Goal: Information Seeking & Learning: Learn about a topic

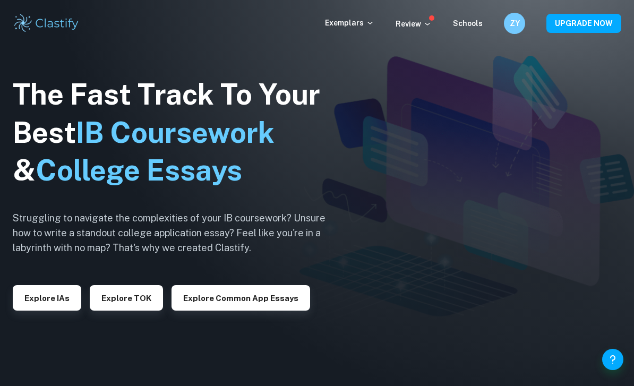
click at [45, 310] on button "Explore IAs" at bounding box center [47, 297] width 68 height 25
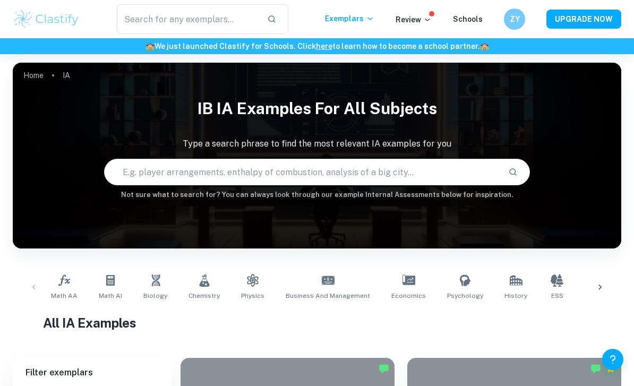
click at [137, 180] on input "text" at bounding box center [302, 172] width 395 height 30
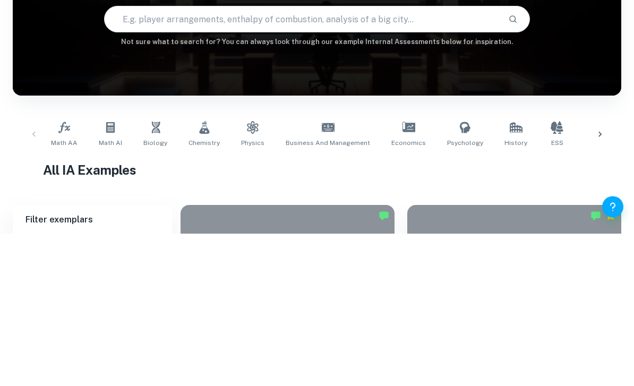
click at [151, 274] on icon at bounding box center [155, 280] width 8 height 12
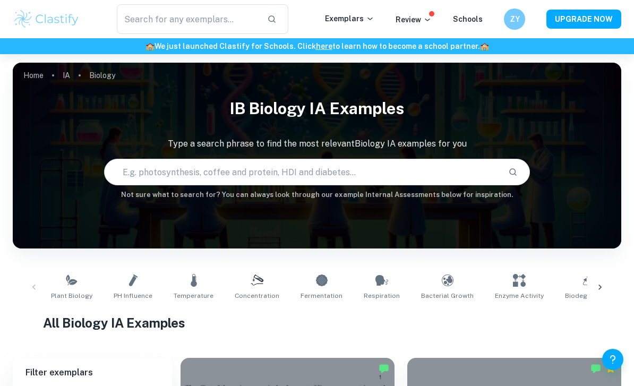
click at [149, 171] on input "text" at bounding box center [302, 172] width 395 height 30
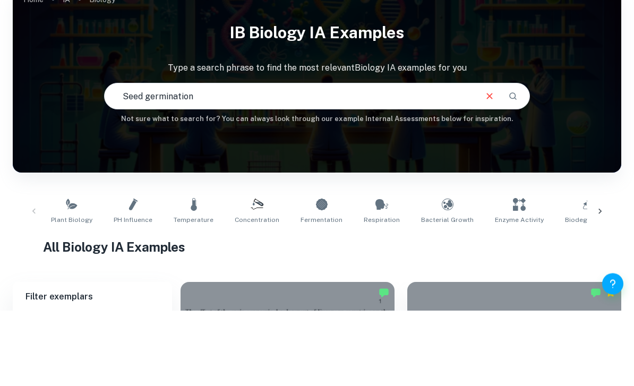
type input "Seed germination"
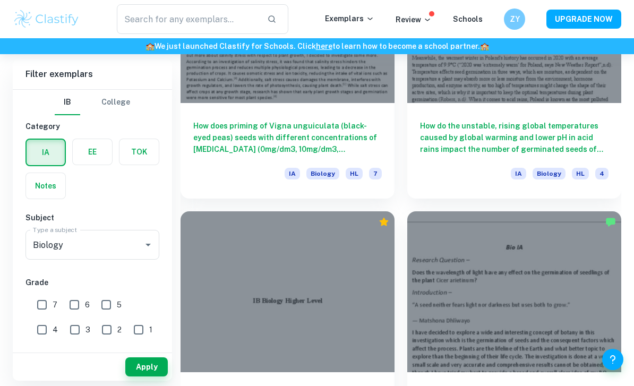
scroll to position [1476, 0]
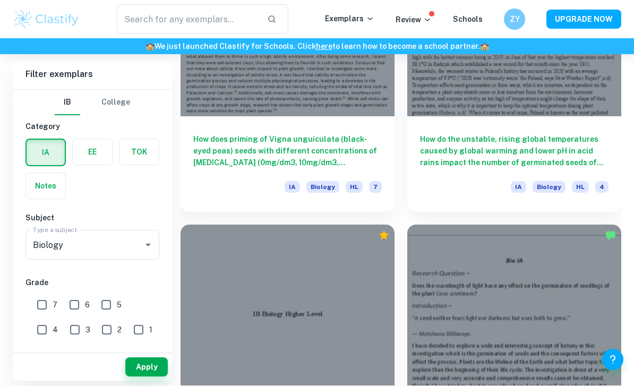
click at [134, 13] on input "text" at bounding box center [188, 19] width 142 height 30
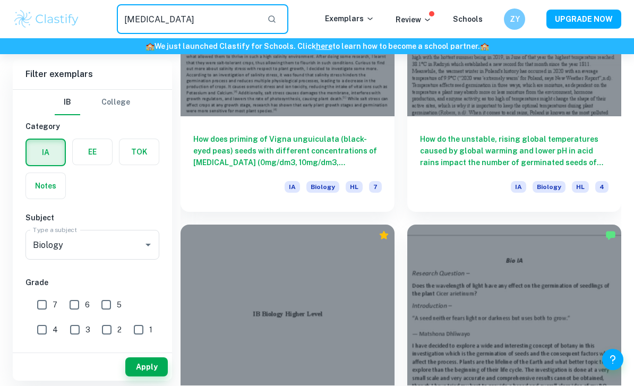
type input "[MEDICAL_DATA]"
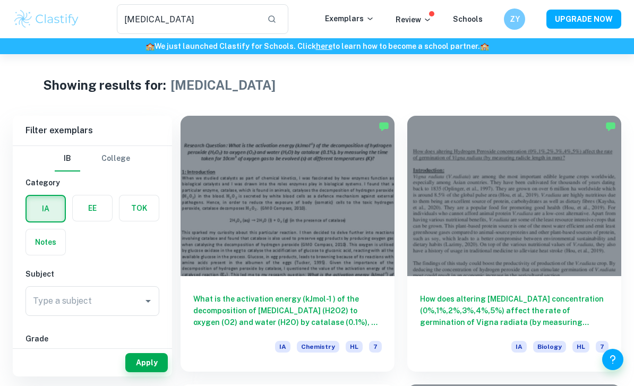
click at [569, 300] on h6 "How does altering [MEDICAL_DATA] concentration (0%,1%,2%,3%,4%,5%) affect the r…" at bounding box center [514, 310] width 188 height 35
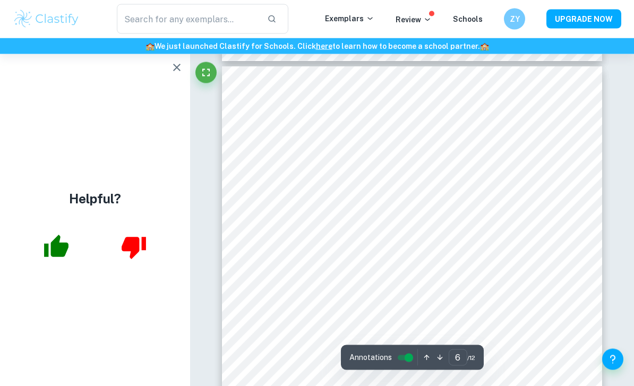
scroll to position [2837, 0]
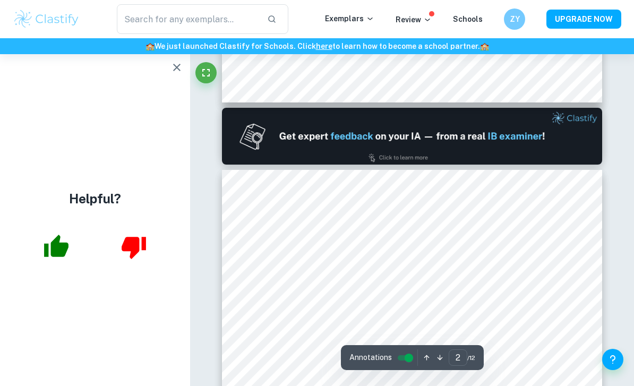
type input "1"
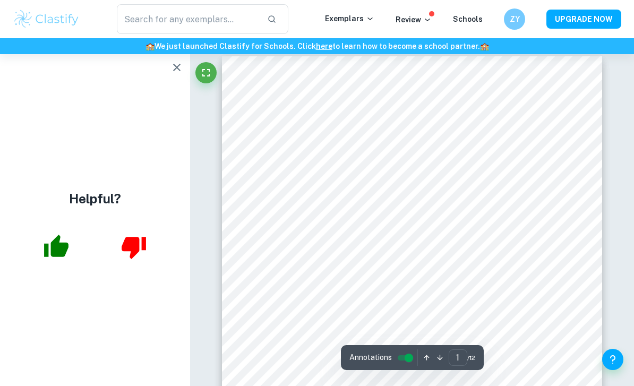
scroll to position [0, 0]
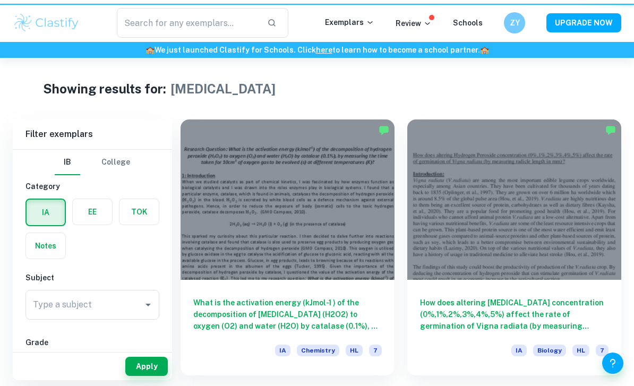
type input "[MEDICAL_DATA]"
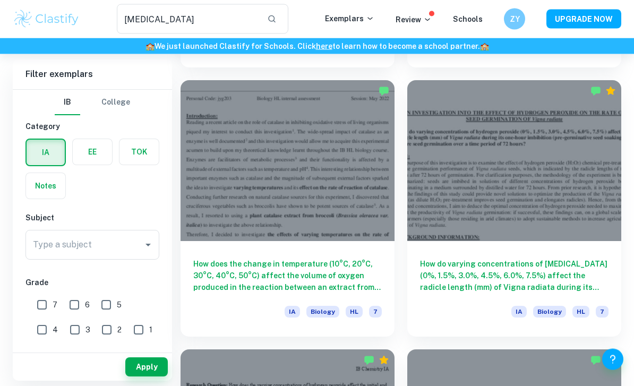
scroll to position [1379, 0]
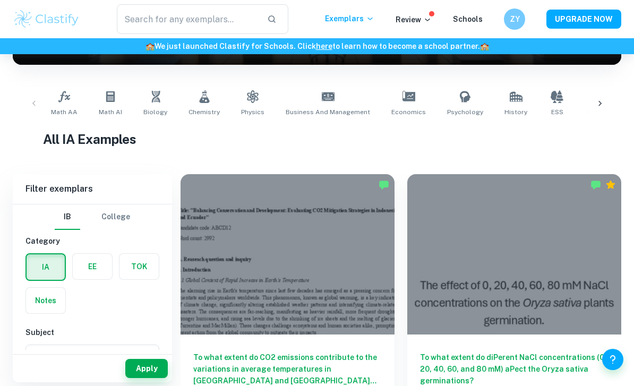
scroll to position [183, 0]
